Goal: Information Seeking & Learning: Learn about a topic

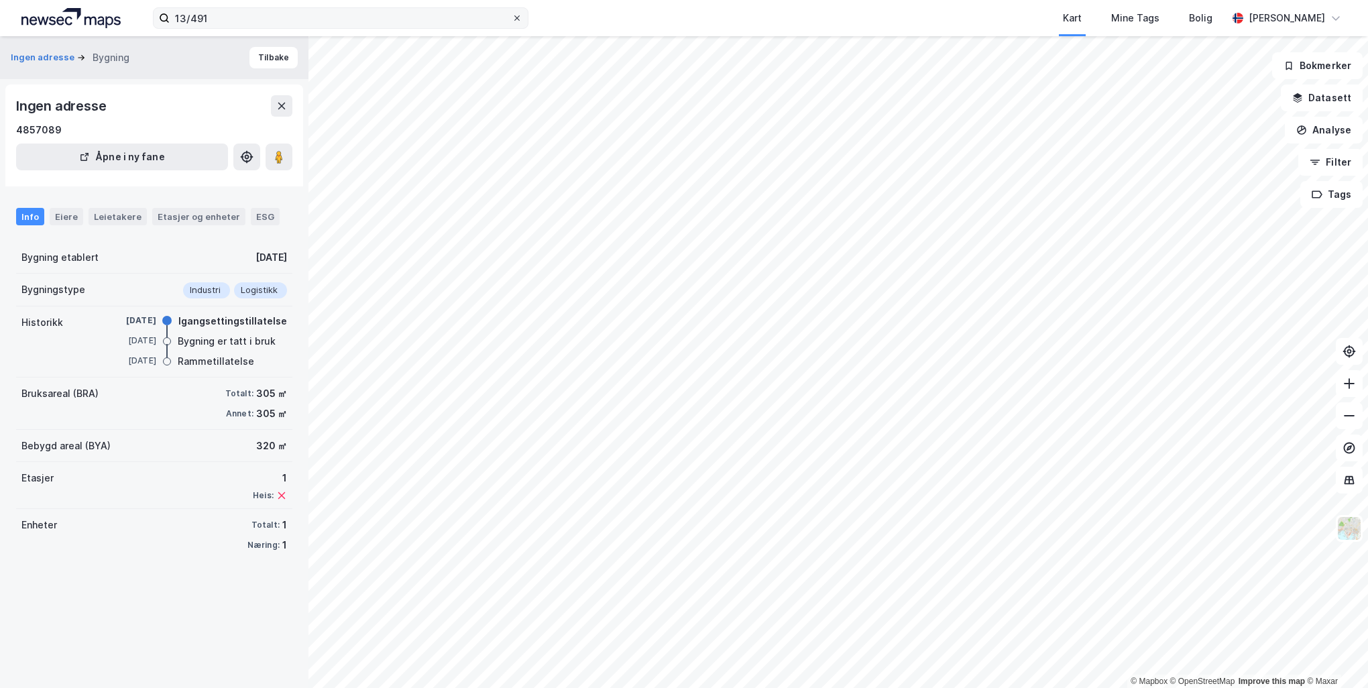
click at [516, 20] on icon at bounding box center [517, 18] width 8 height 8
click at [512, 20] on input "13/491" at bounding box center [341, 18] width 342 height 20
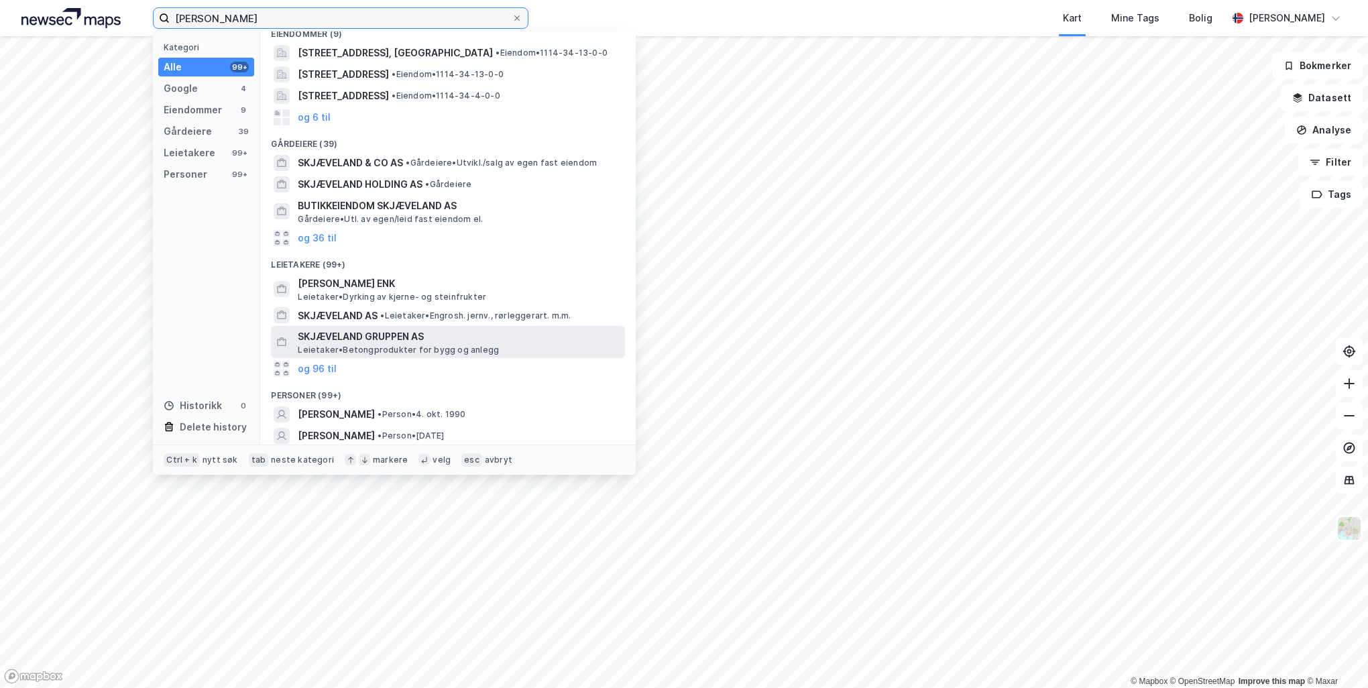
scroll to position [179, 0]
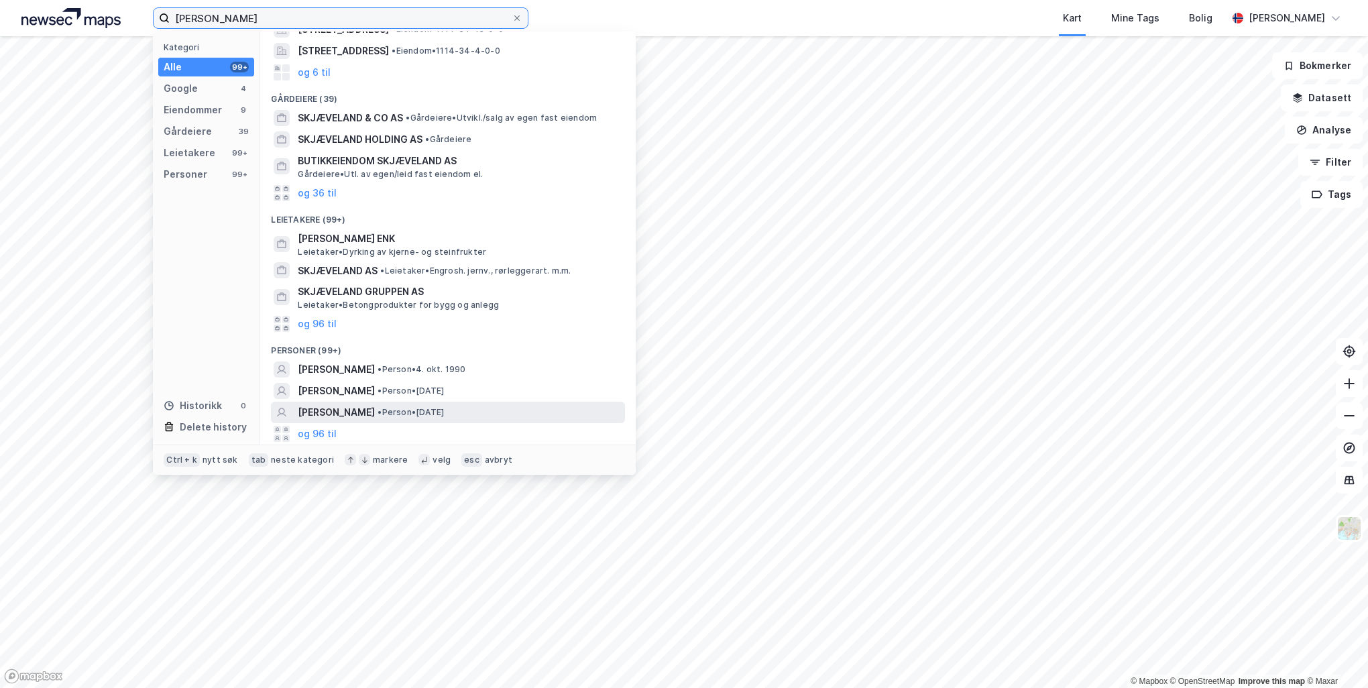
type input "[PERSON_NAME]"
click at [538, 415] on div "[PERSON_NAME] • Person • [DATE]" at bounding box center [460, 412] width 325 height 16
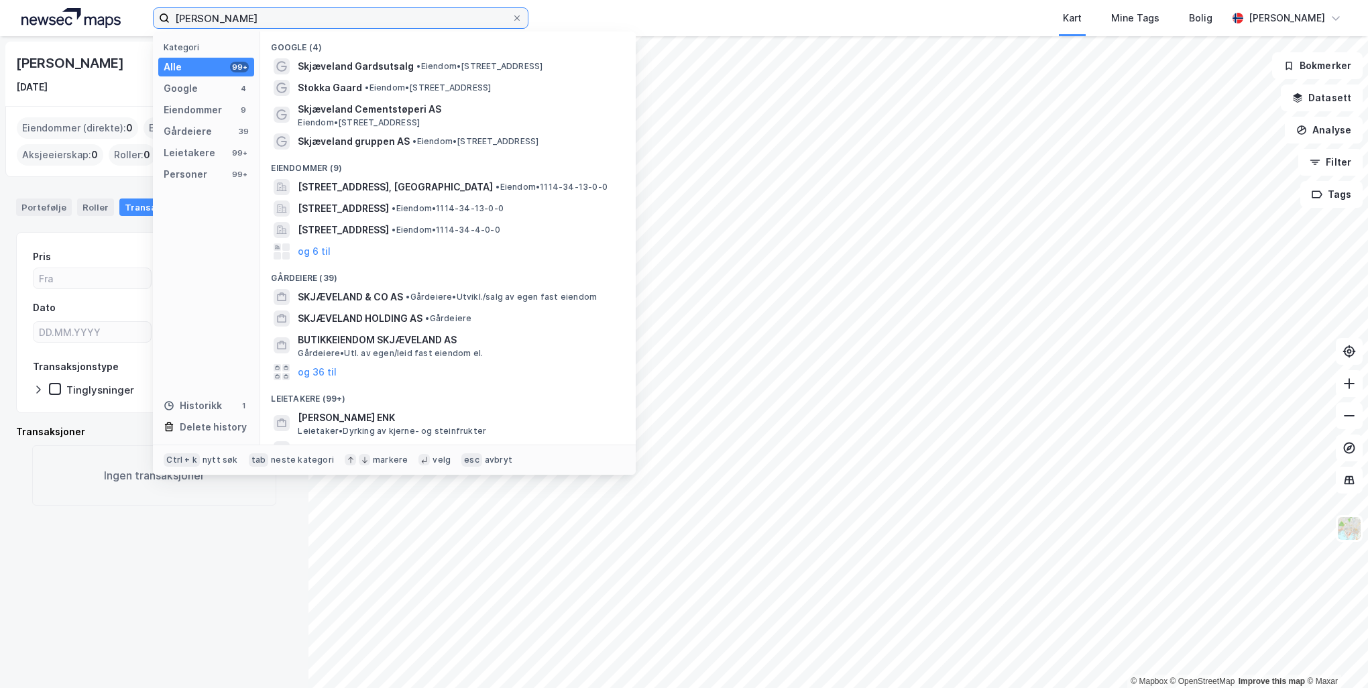
click at [465, 14] on input "[PERSON_NAME]" at bounding box center [341, 18] width 342 height 20
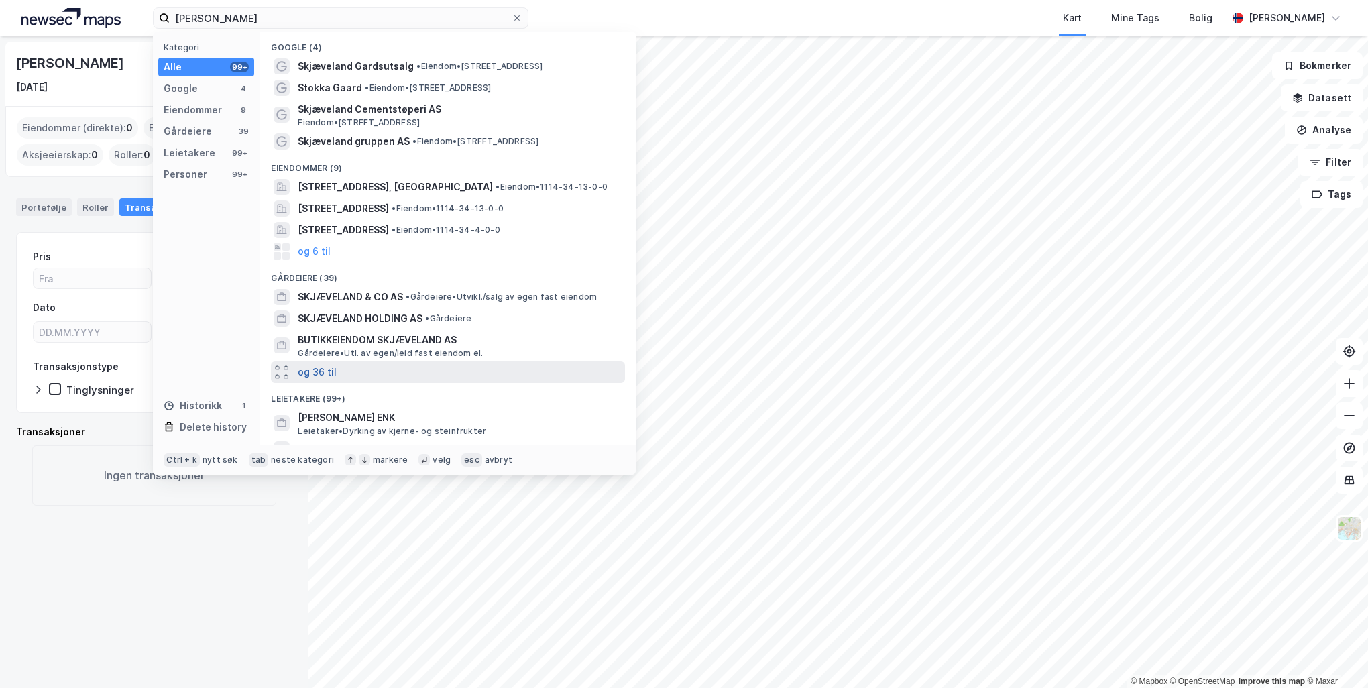
click at [326, 370] on button "og 36 til" at bounding box center [317, 372] width 39 height 16
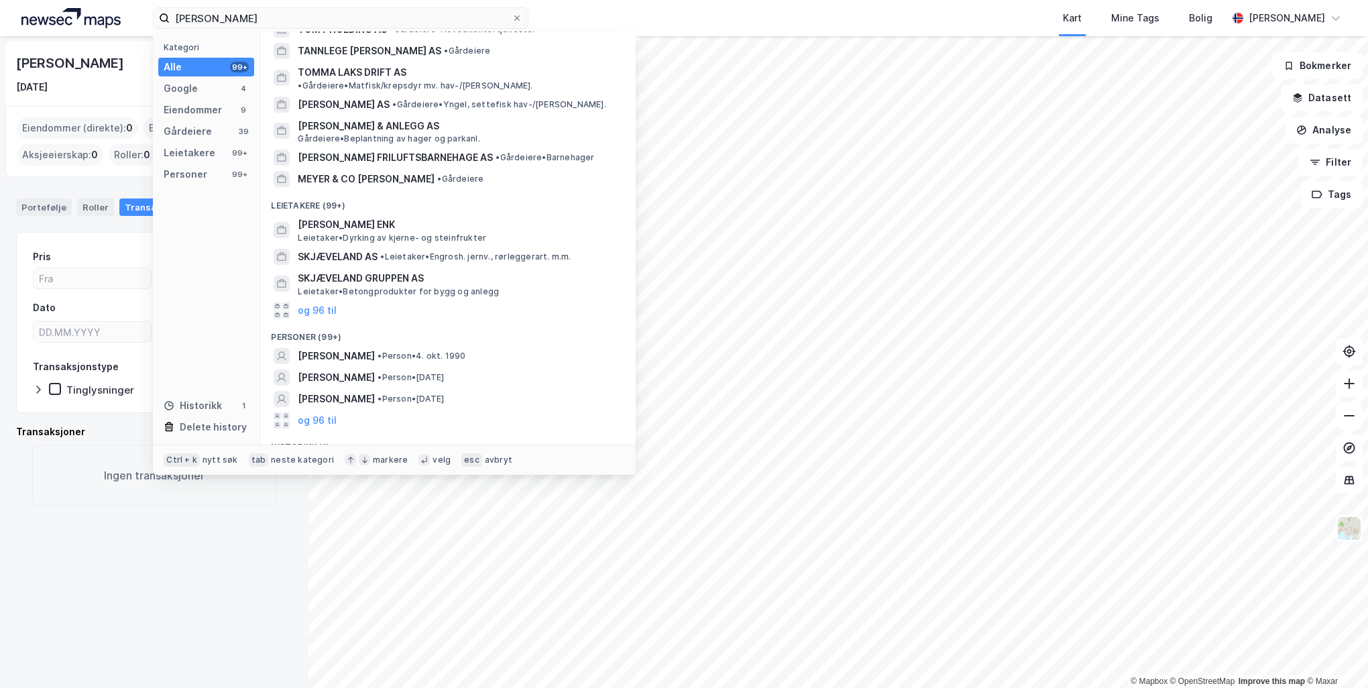
scroll to position [1071, 0]
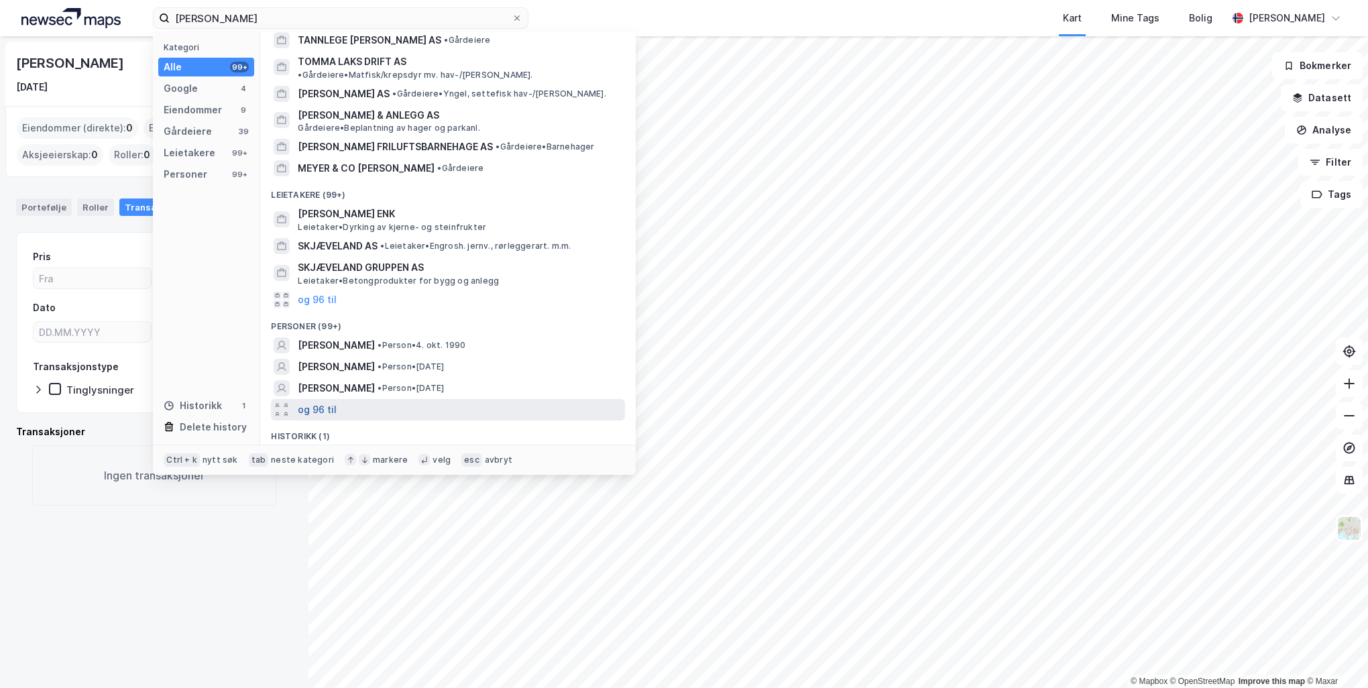
click at [318, 402] on button "og 96 til" at bounding box center [317, 410] width 39 height 16
click at [444, 404] on span "• Person • [DATE]" at bounding box center [410, 409] width 66 height 11
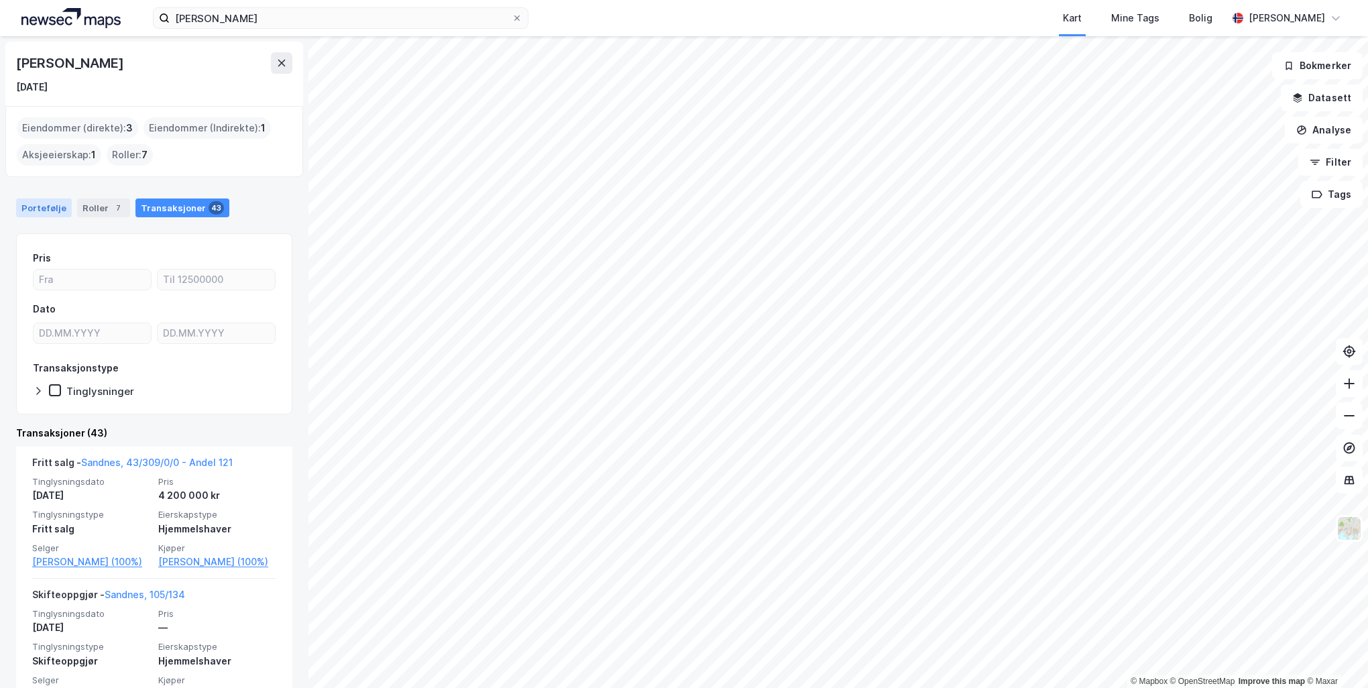
click at [40, 209] on div "Portefølje" at bounding box center [44, 207] width 56 height 19
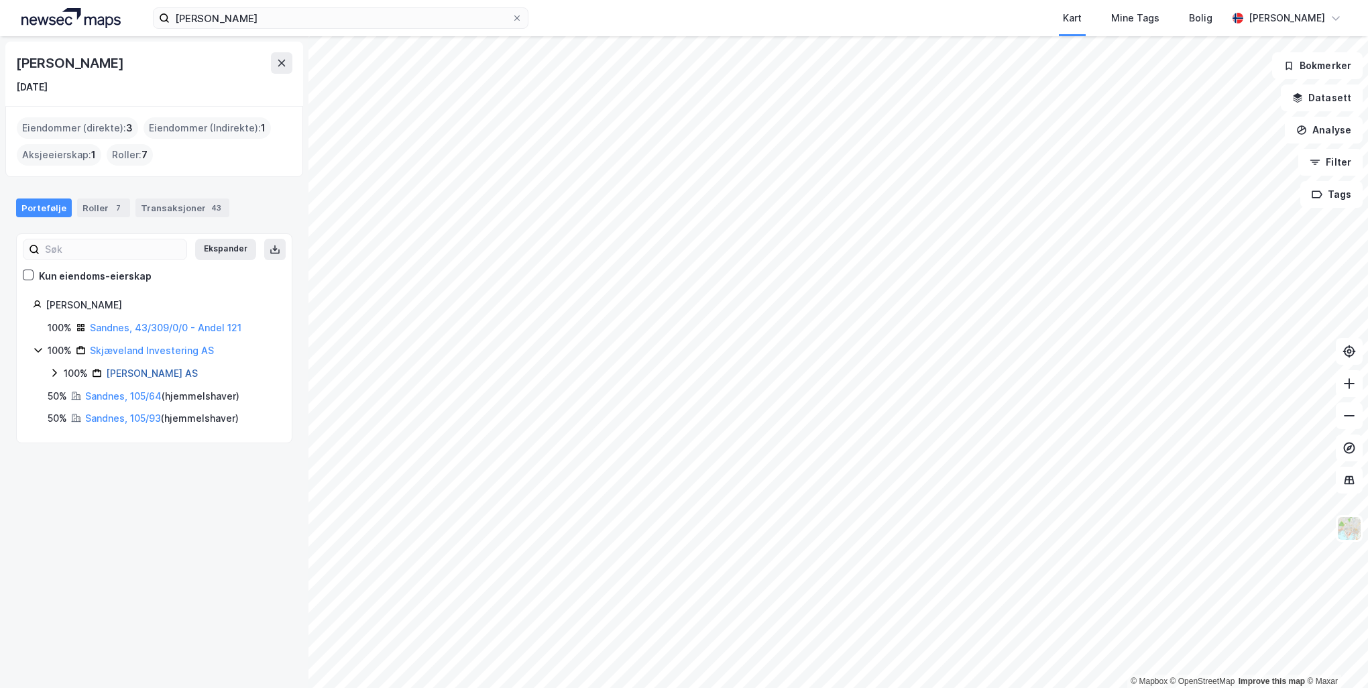
click at [156, 373] on link "[PERSON_NAME] AS" at bounding box center [152, 372] width 92 height 11
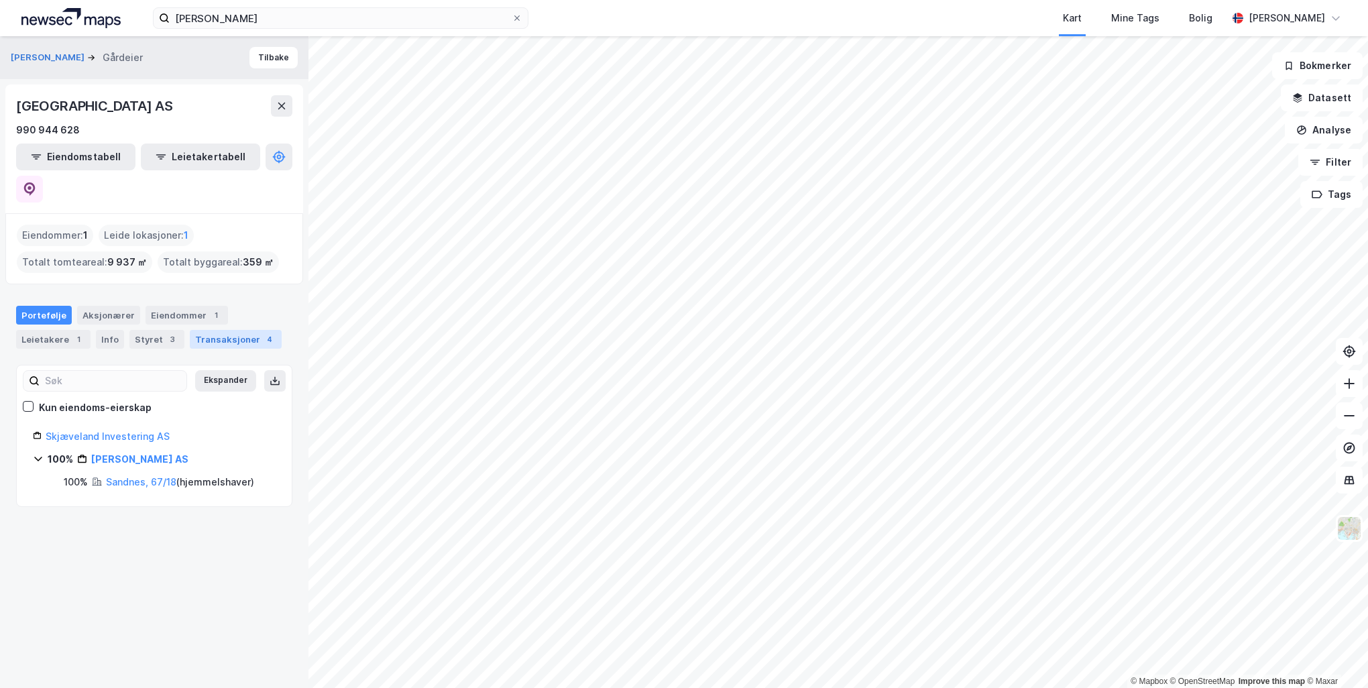
click at [220, 330] on div "Transaksjoner 4" at bounding box center [236, 339] width 92 height 19
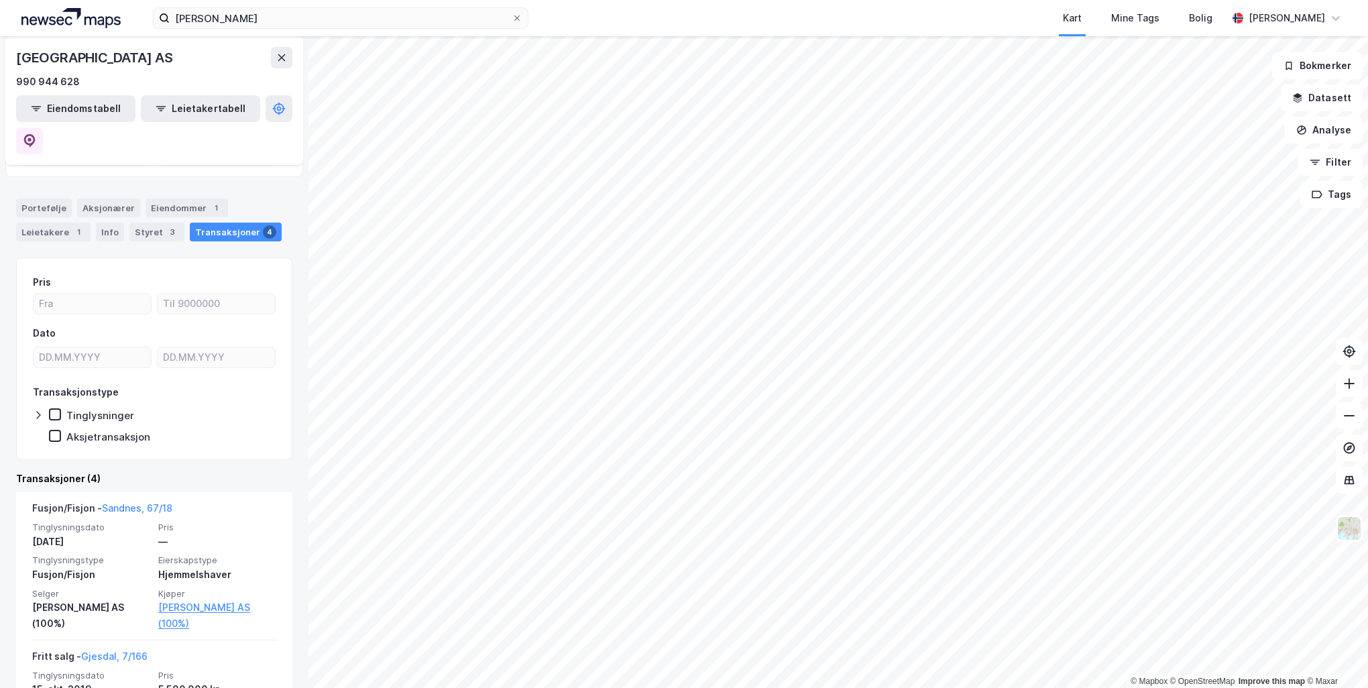
scroll to position [134, 0]
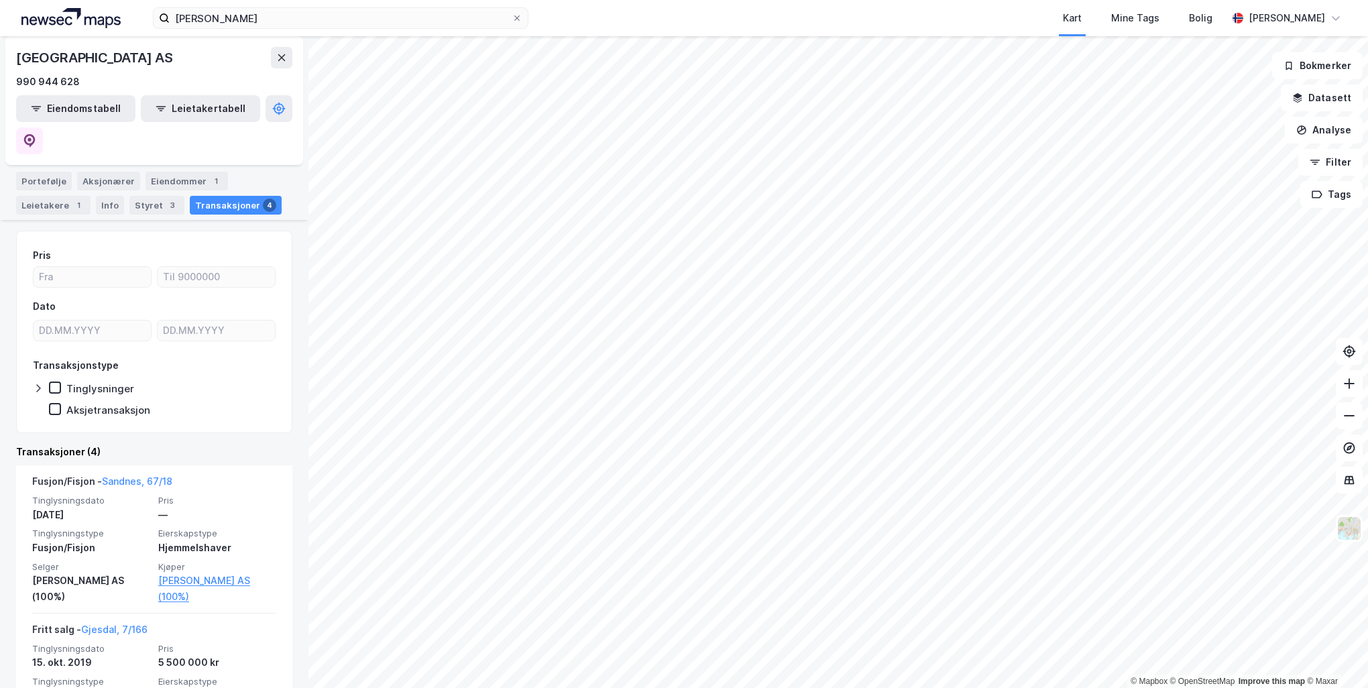
click at [123, 382] on div "Tinglysninger" at bounding box center [100, 388] width 68 height 13
click at [126, 404] on div "Aksjetransaksjon" at bounding box center [108, 410] width 84 height 13
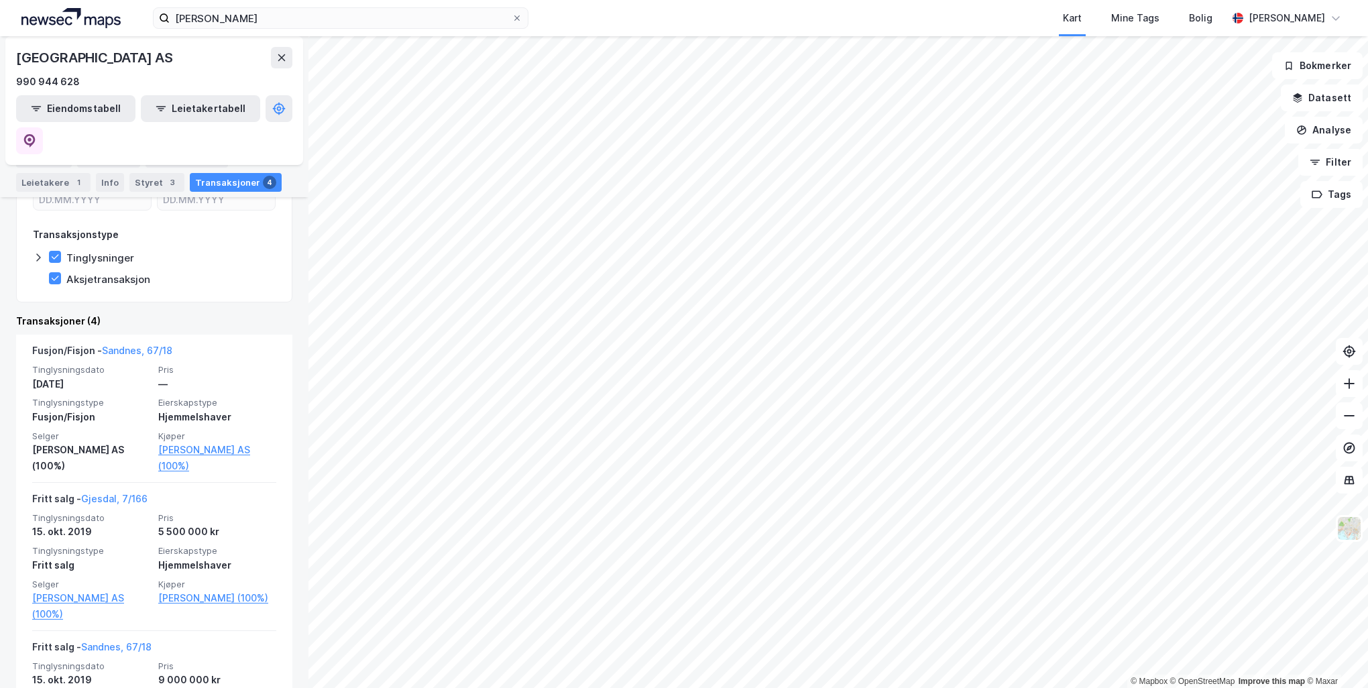
scroll to position [335, 0]
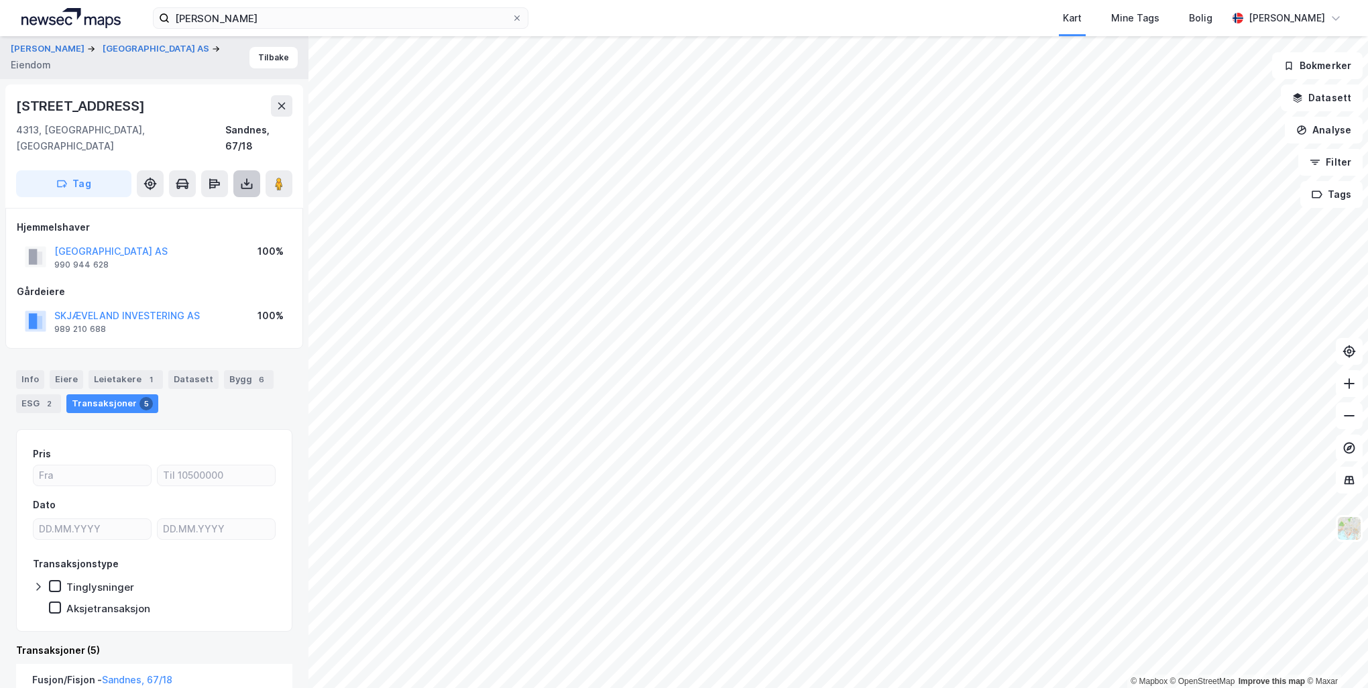
click at [251, 177] on icon at bounding box center [246, 183] width 13 height 13
click at [209, 205] on div "Last ned grunnbok" at bounding box center [180, 210] width 78 height 11
click at [210, 205] on div "Last ned grunnbok" at bounding box center [180, 210] width 78 height 11
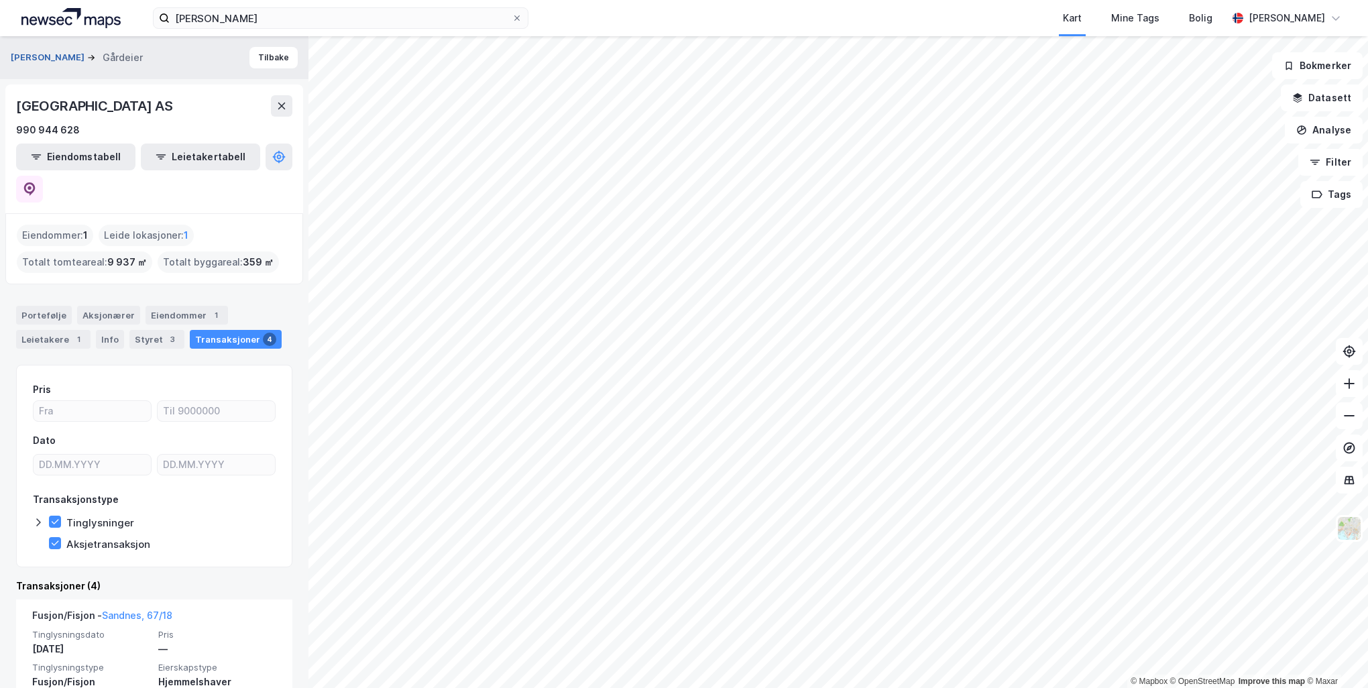
click at [50, 54] on button "[PERSON_NAME]" at bounding box center [49, 57] width 76 height 13
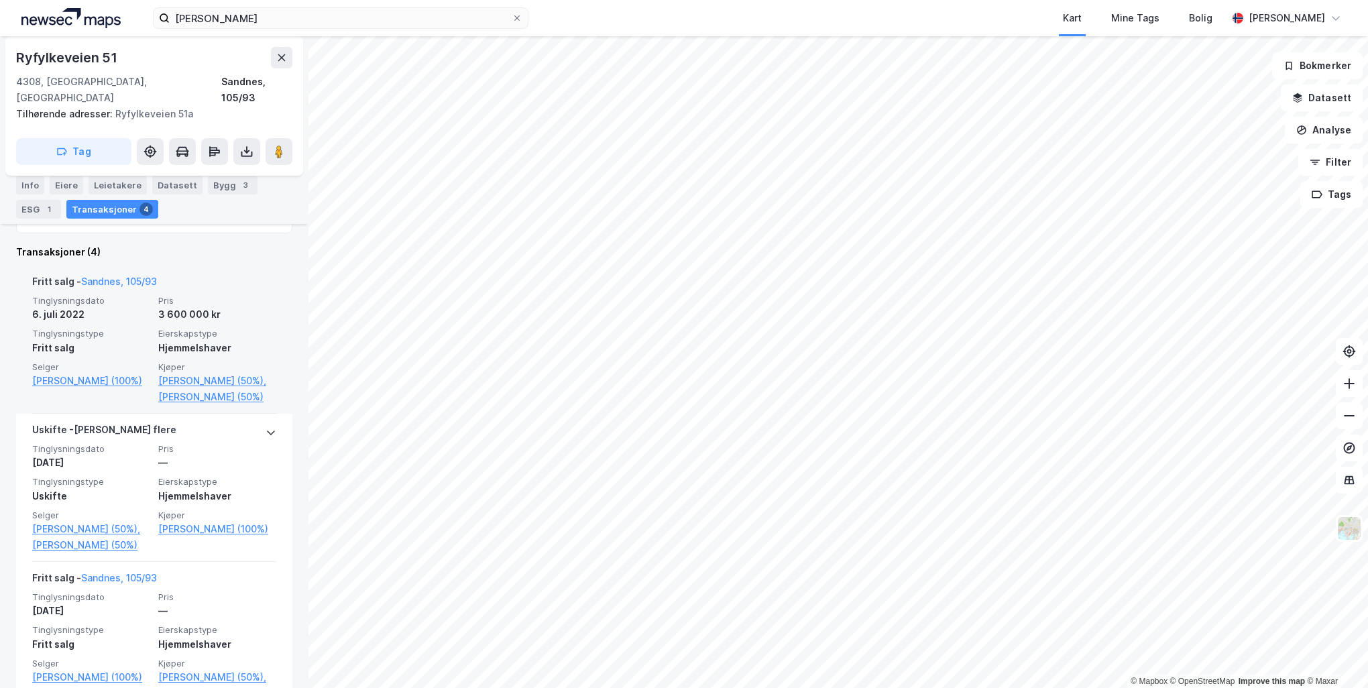
scroll to position [306, 0]
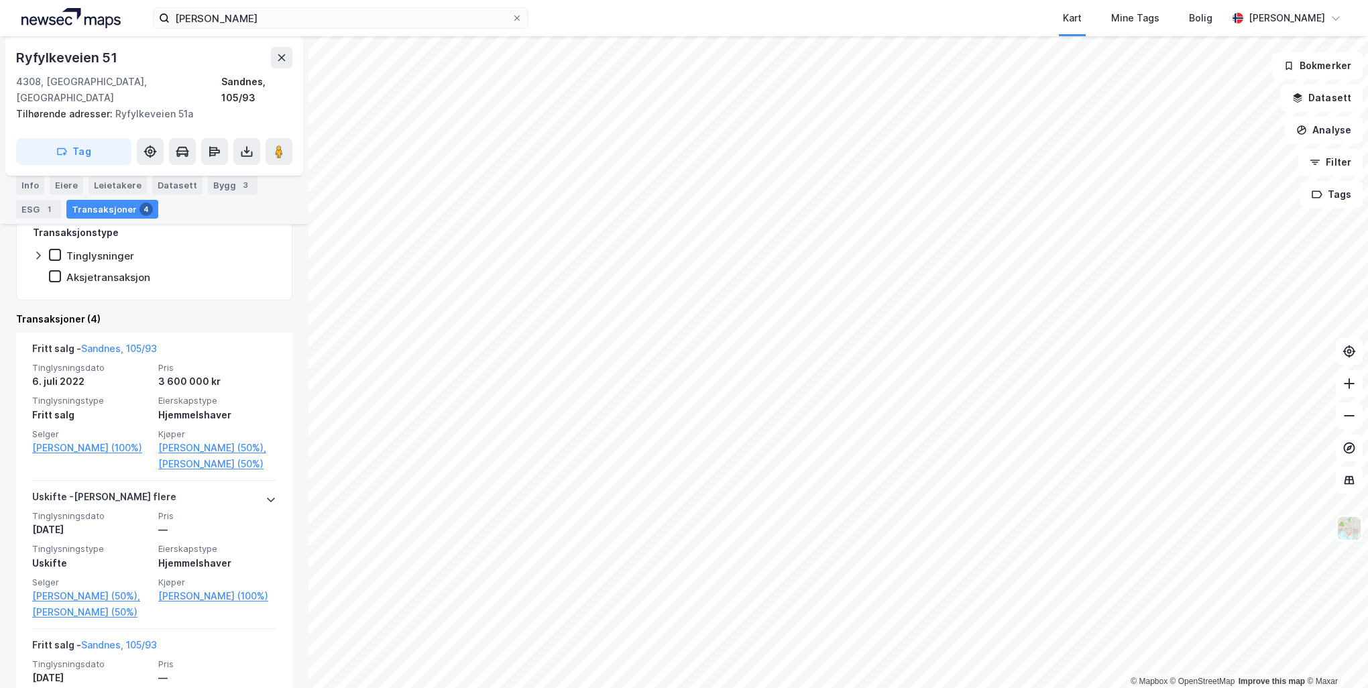
click at [516, 687] on html "[PERSON_NAME] Kart Mine Tags Bolig [PERSON_NAME] © Mapbox © OpenStreetMap Impro…" at bounding box center [684, 344] width 1368 height 688
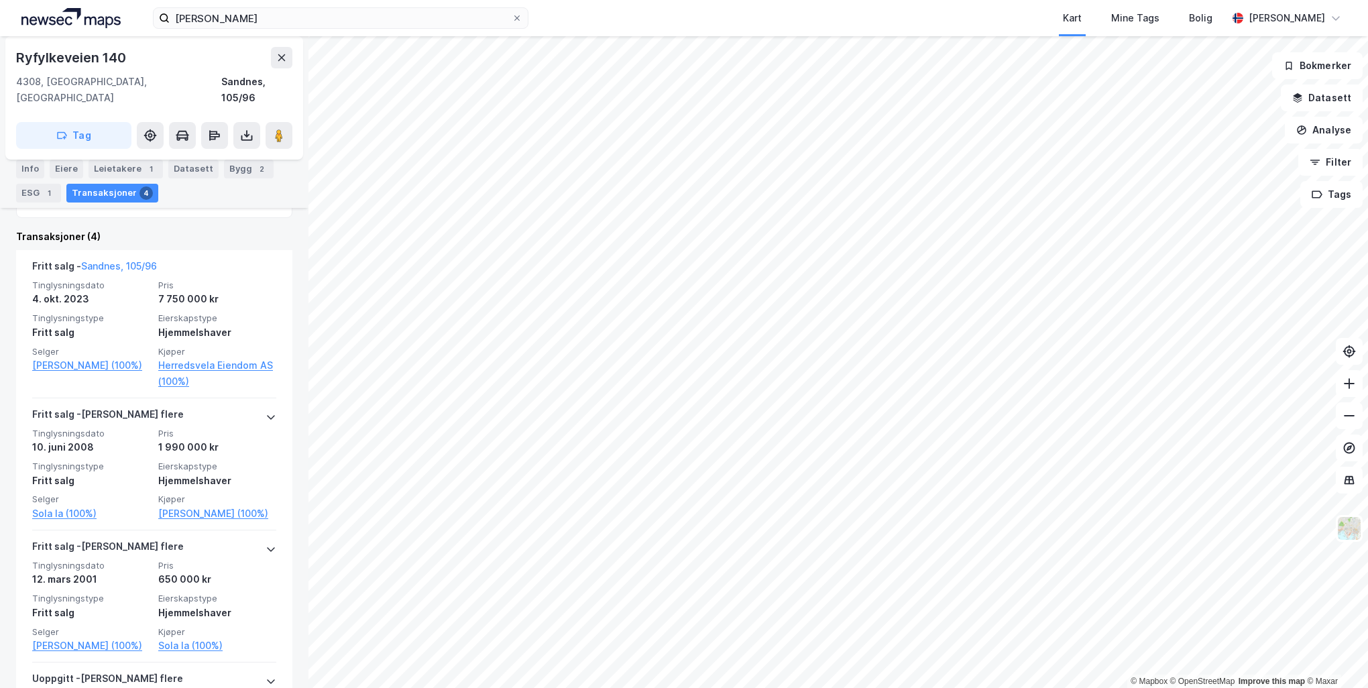
scroll to position [402, 0]
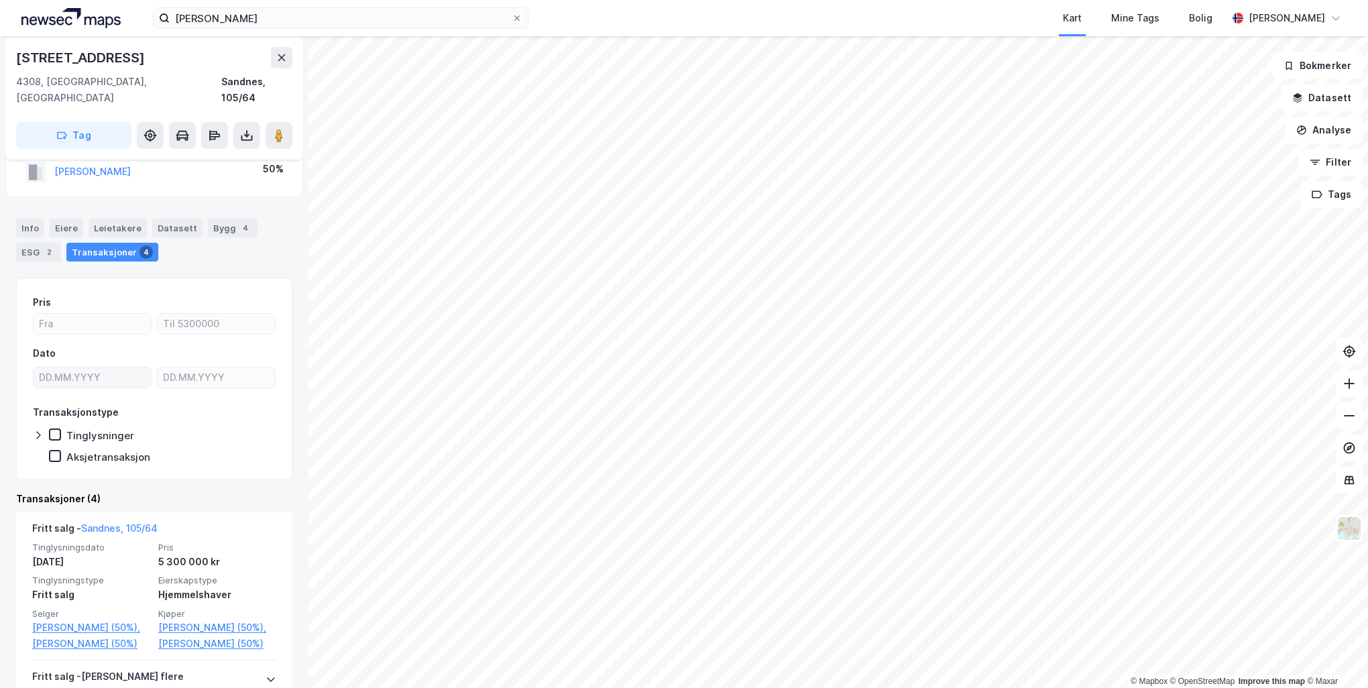
scroll to position [134, 0]
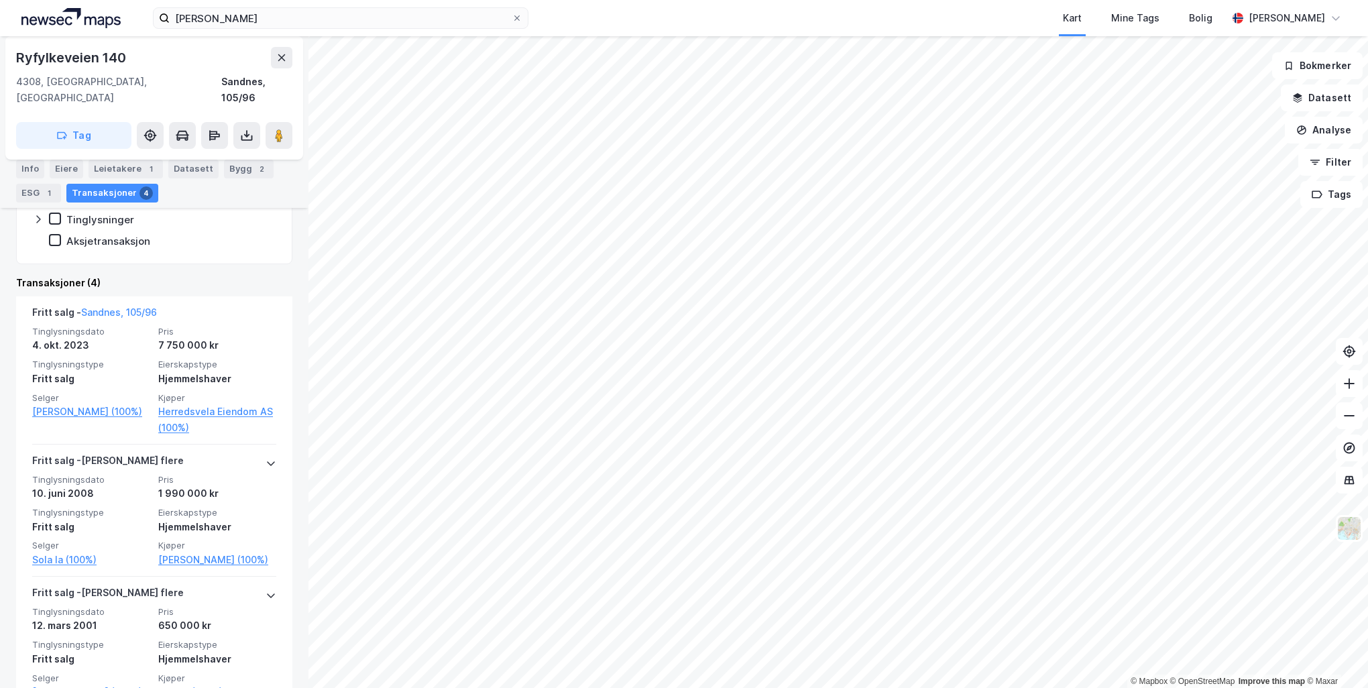
scroll to position [335, 0]
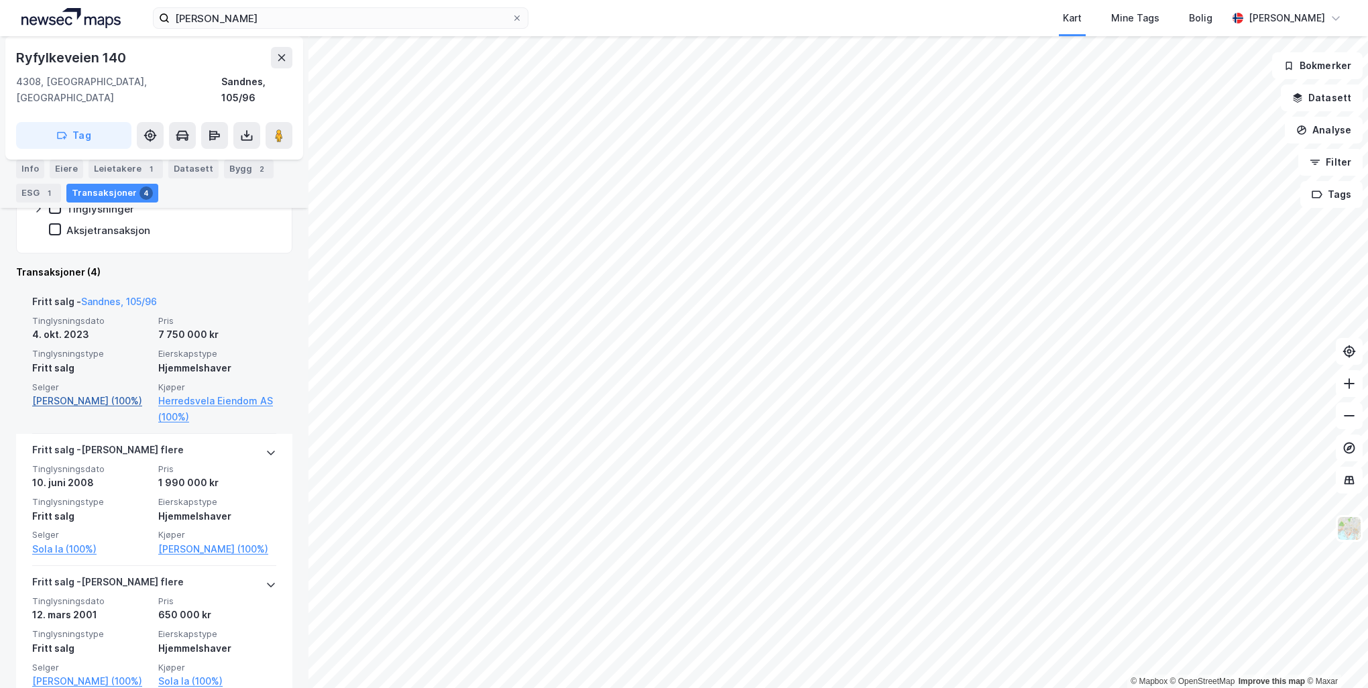
click at [102, 393] on link "[PERSON_NAME] (100%)" at bounding box center [91, 401] width 118 height 16
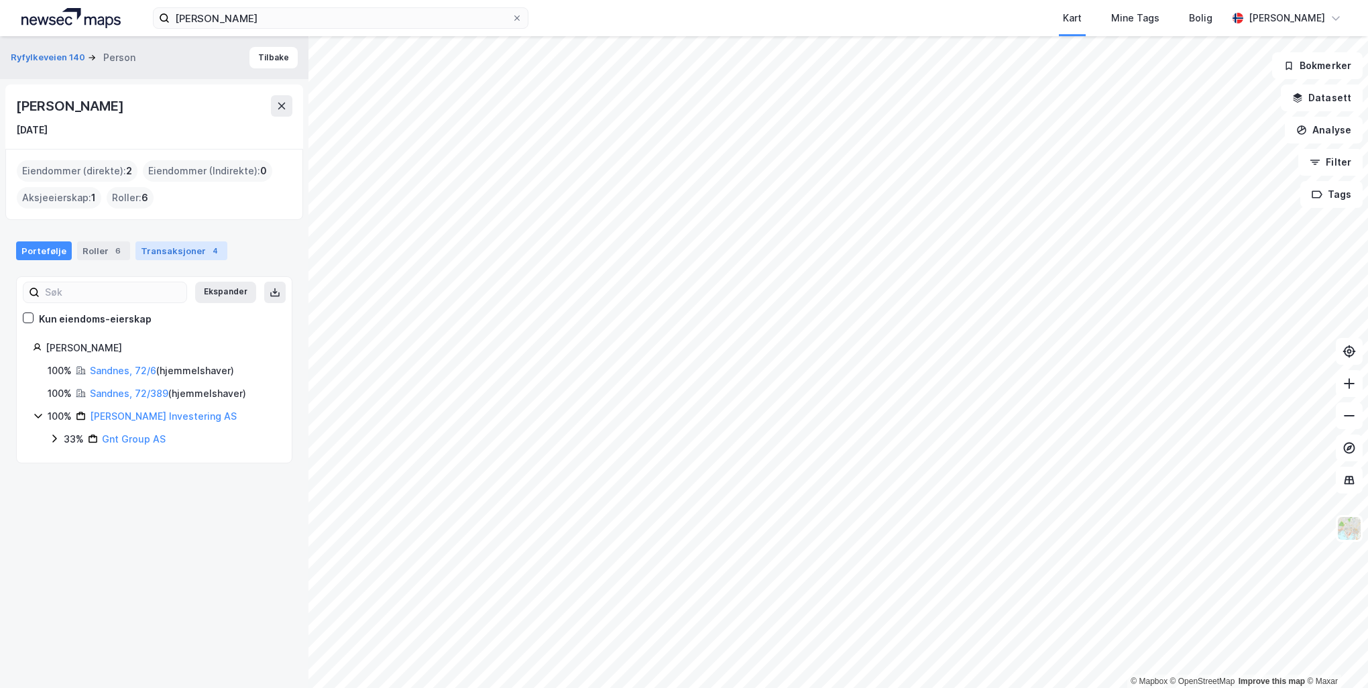
click at [177, 249] on div "Transaksjoner 4" at bounding box center [181, 250] width 92 height 19
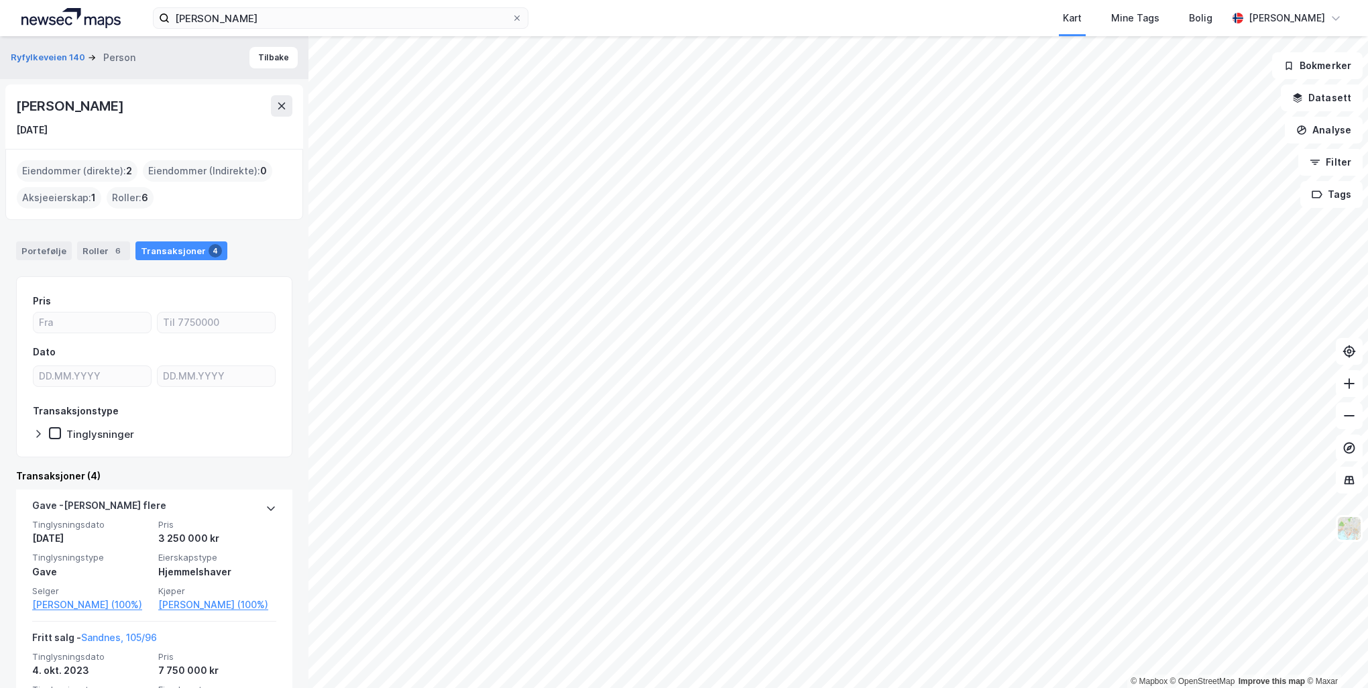
click at [52, 21] on img at bounding box center [70, 18] width 99 height 20
